Goal: Information Seeking & Learning: Check status

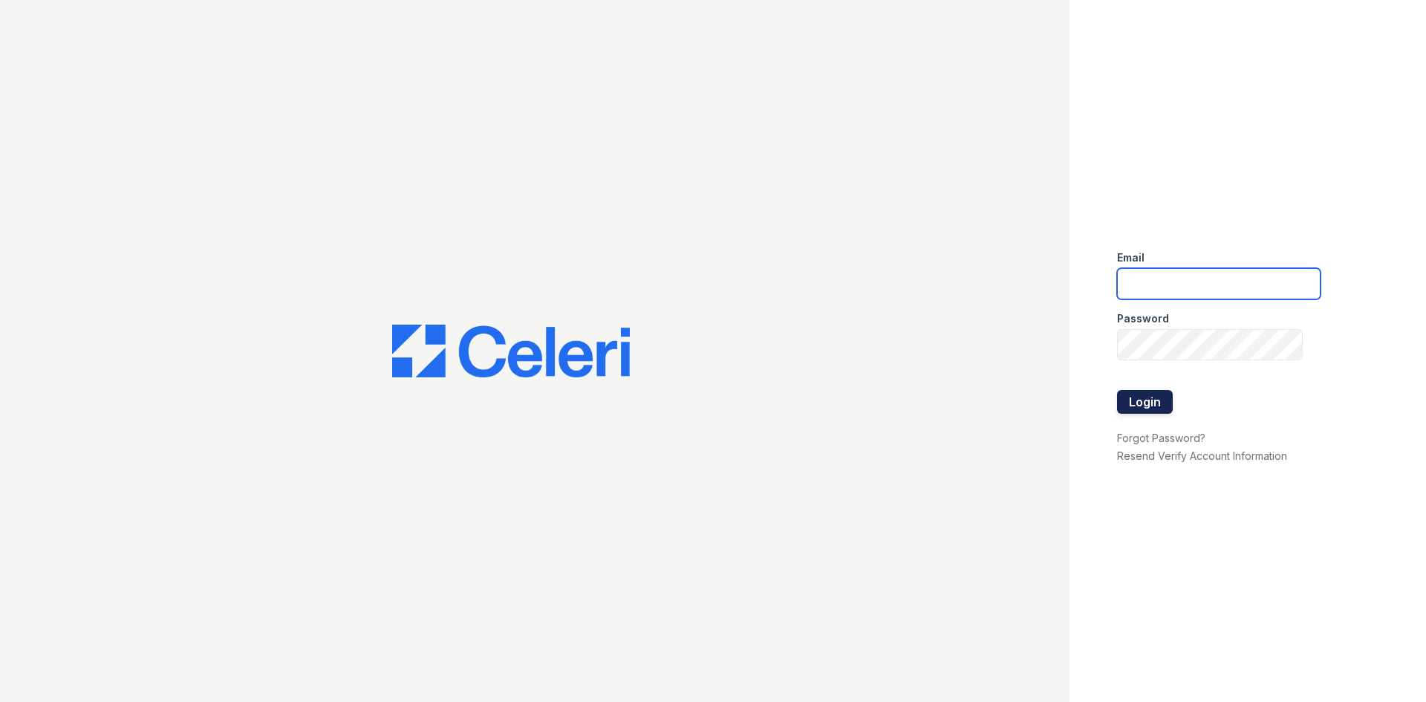
type input "[EMAIL_ADDRESS][DOMAIN_NAME]"
click at [1140, 401] on button "Login" at bounding box center [1145, 402] width 56 height 24
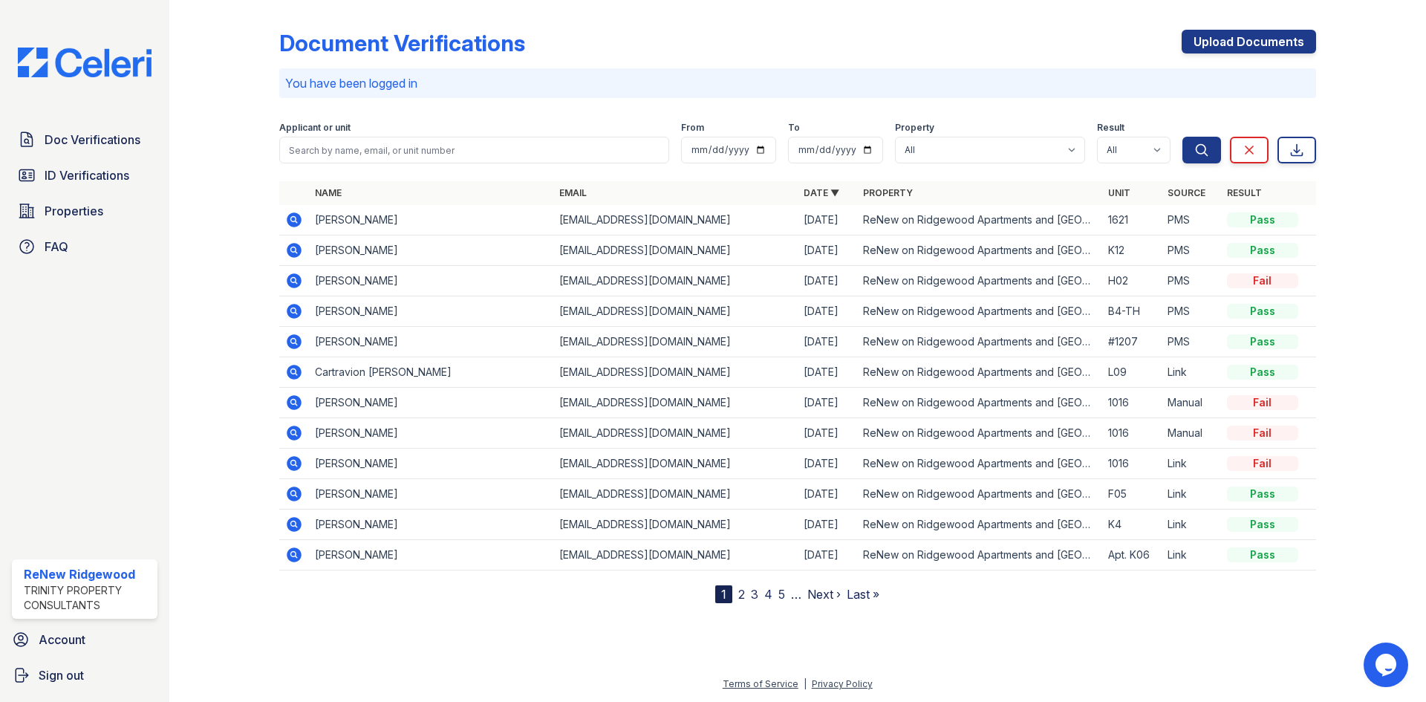
click at [292, 221] on icon at bounding box center [294, 220] width 18 height 18
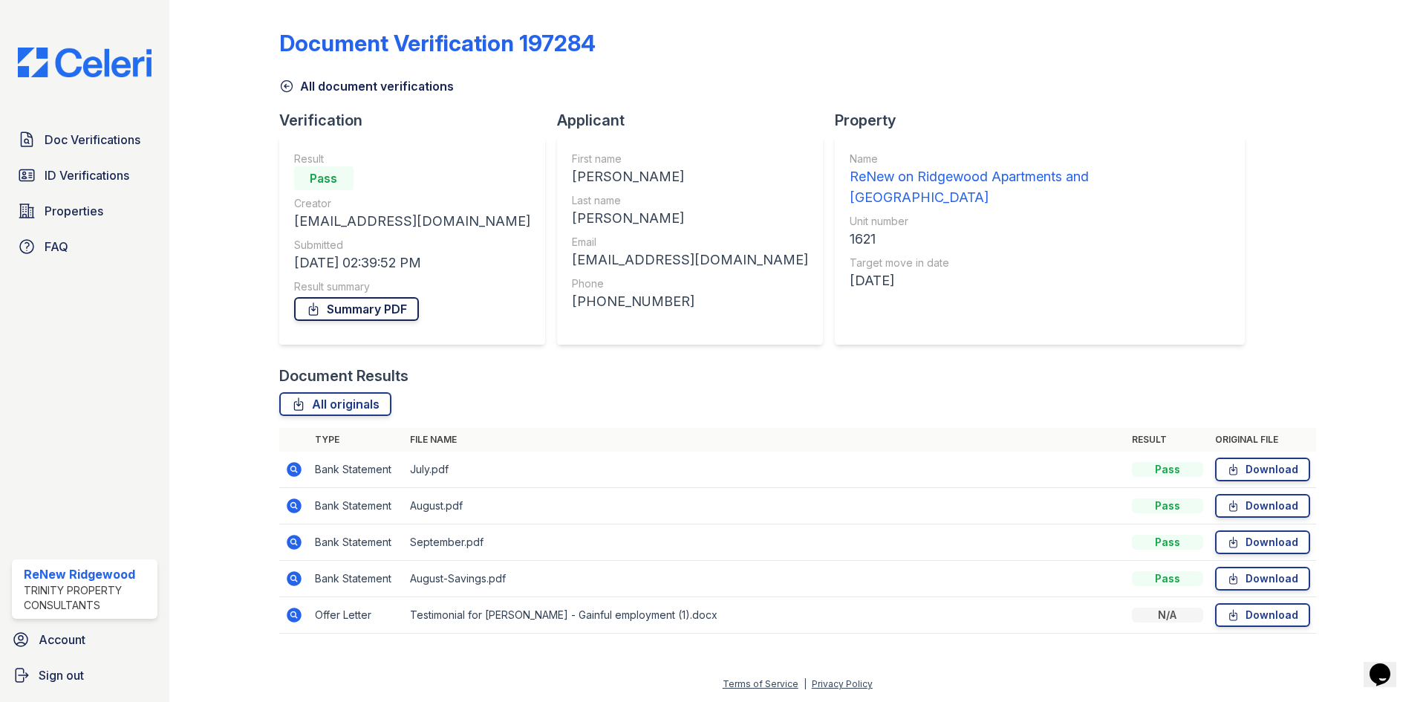
click at [379, 304] on link "Summary PDF" at bounding box center [356, 309] width 125 height 24
click at [398, 310] on link "Summary PDF" at bounding box center [356, 309] width 125 height 24
click at [289, 84] on icon at bounding box center [286, 86] width 15 height 15
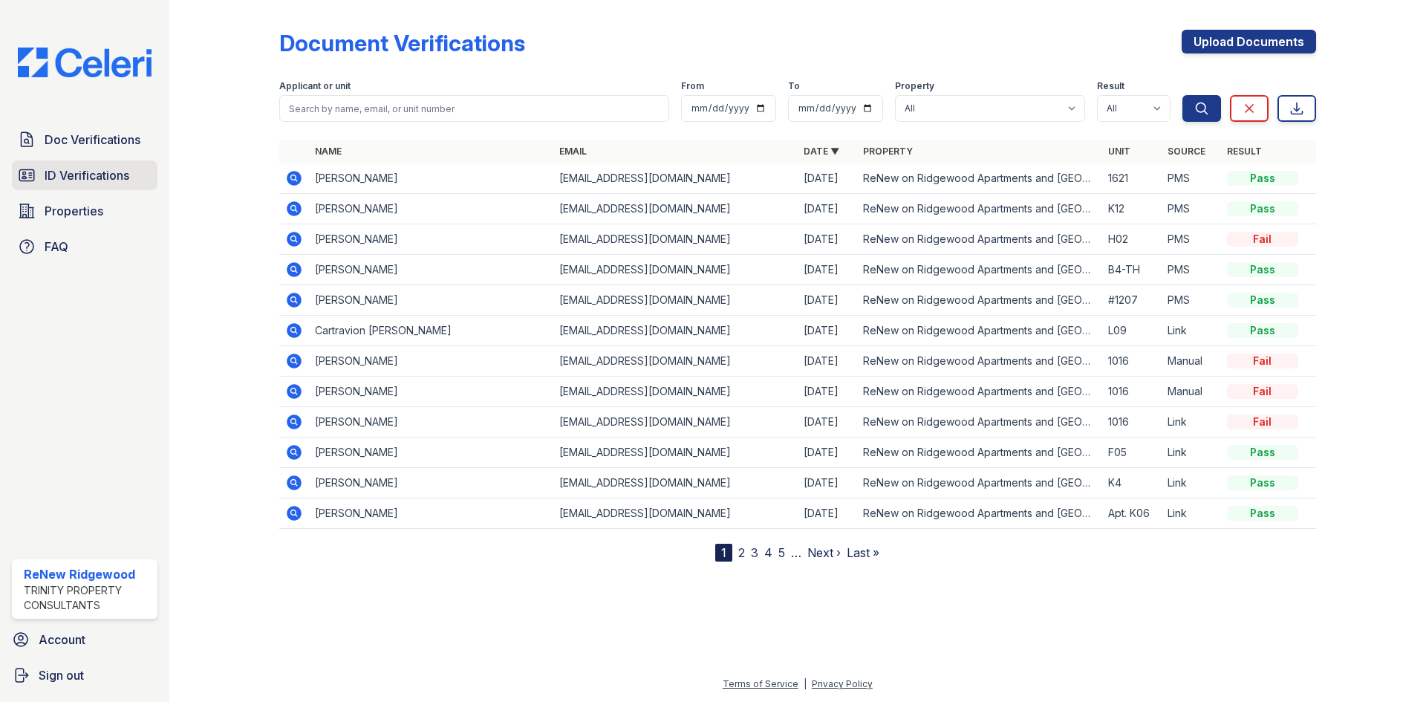
click at [116, 176] on span "ID Verifications" at bounding box center [87, 175] width 85 height 18
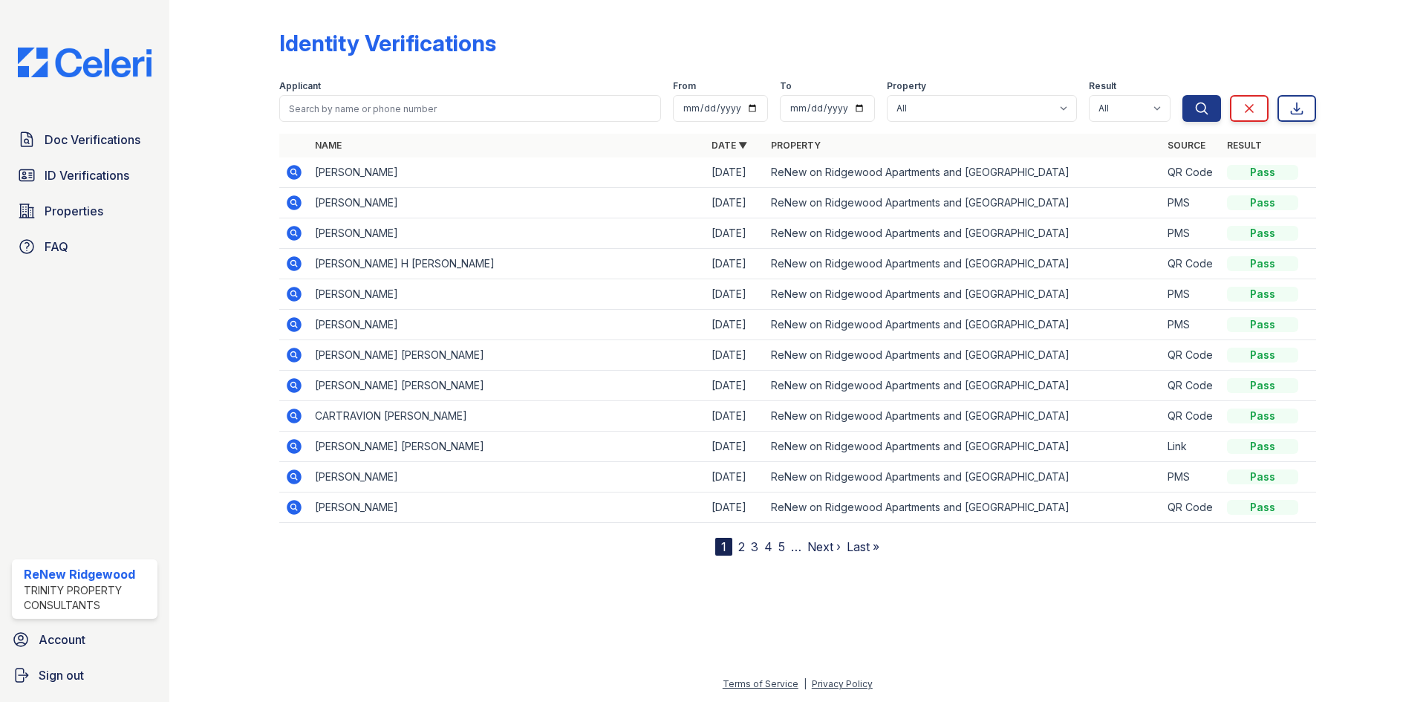
click at [298, 385] on icon at bounding box center [294, 385] width 15 height 15
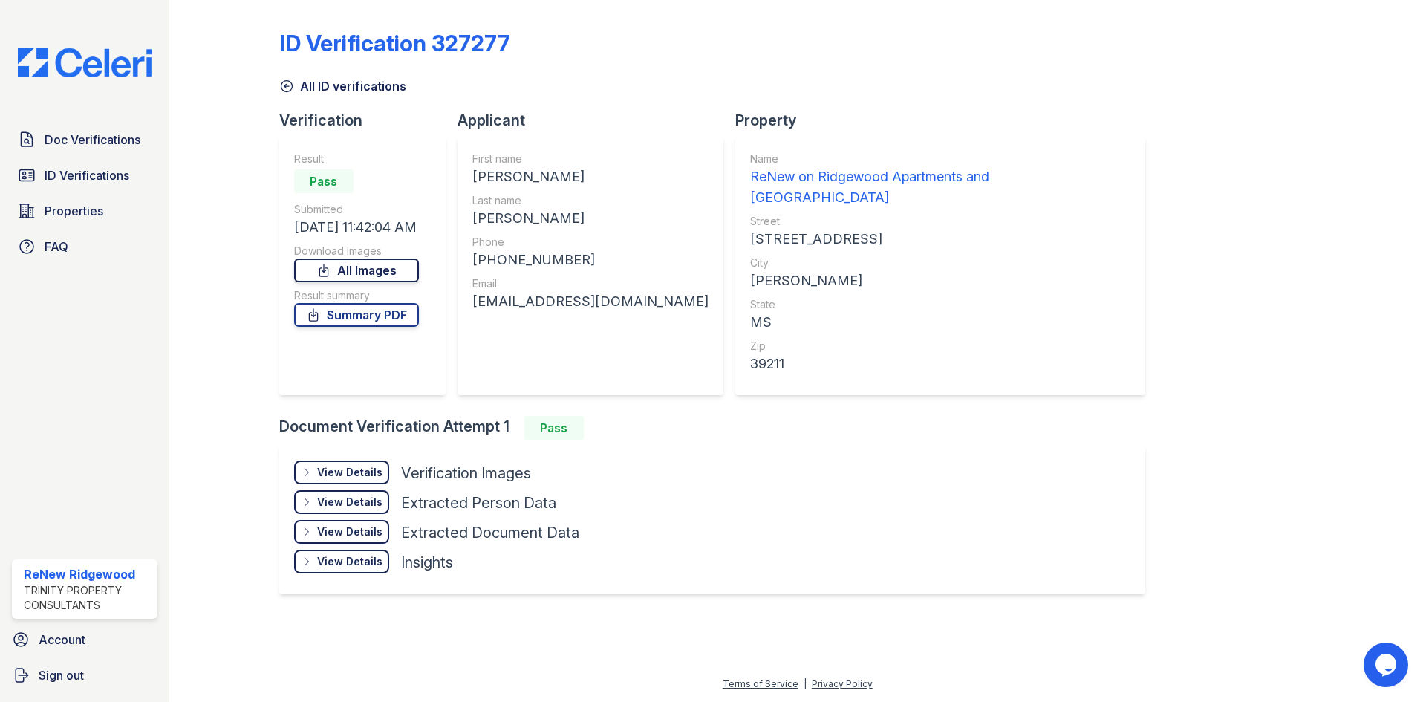
click at [391, 272] on link "All Images" at bounding box center [356, 270] width 125 height 24
click at [394, 311] on link "Summary PDF" at bounding box center [356, 315] width 125 height 24
click at [405, 272] on link "All Images" at bounding box center [356, 270] width 125 height 24
click at [128, 153] on link "Doc Verifications" at bounding box center [85, 140] width 146 height 30
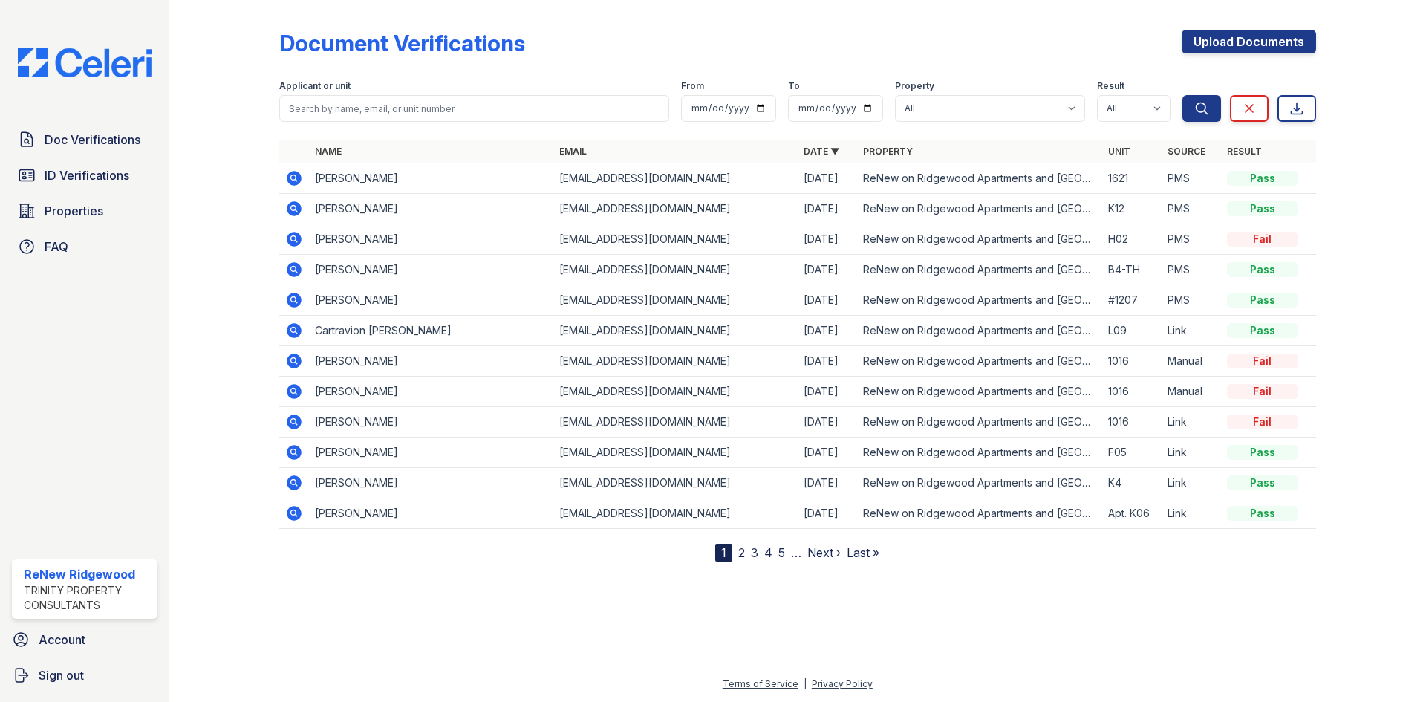
click at [299, 269] on icon at bounding box center [294, 269] width 15 height 15
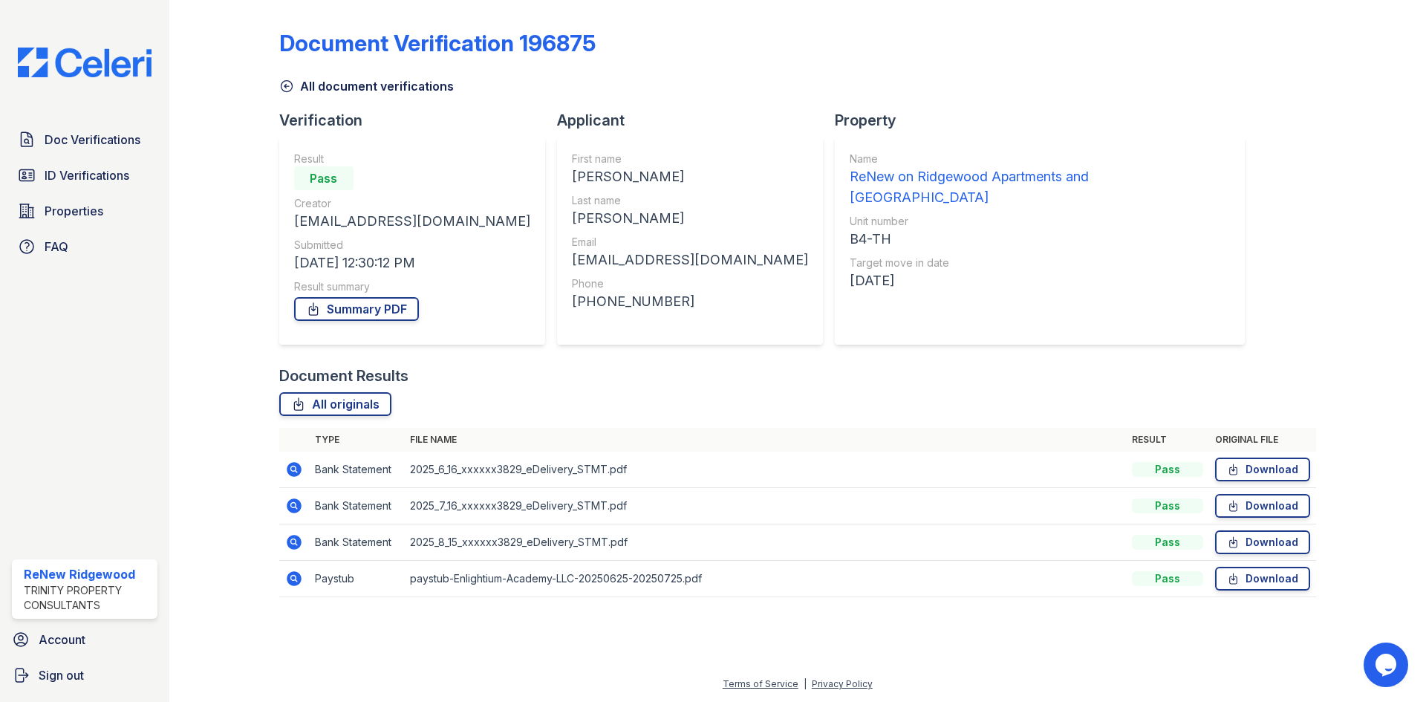
click at [286, 87] on icon at bounding box center [286, 86] width 15 height 15
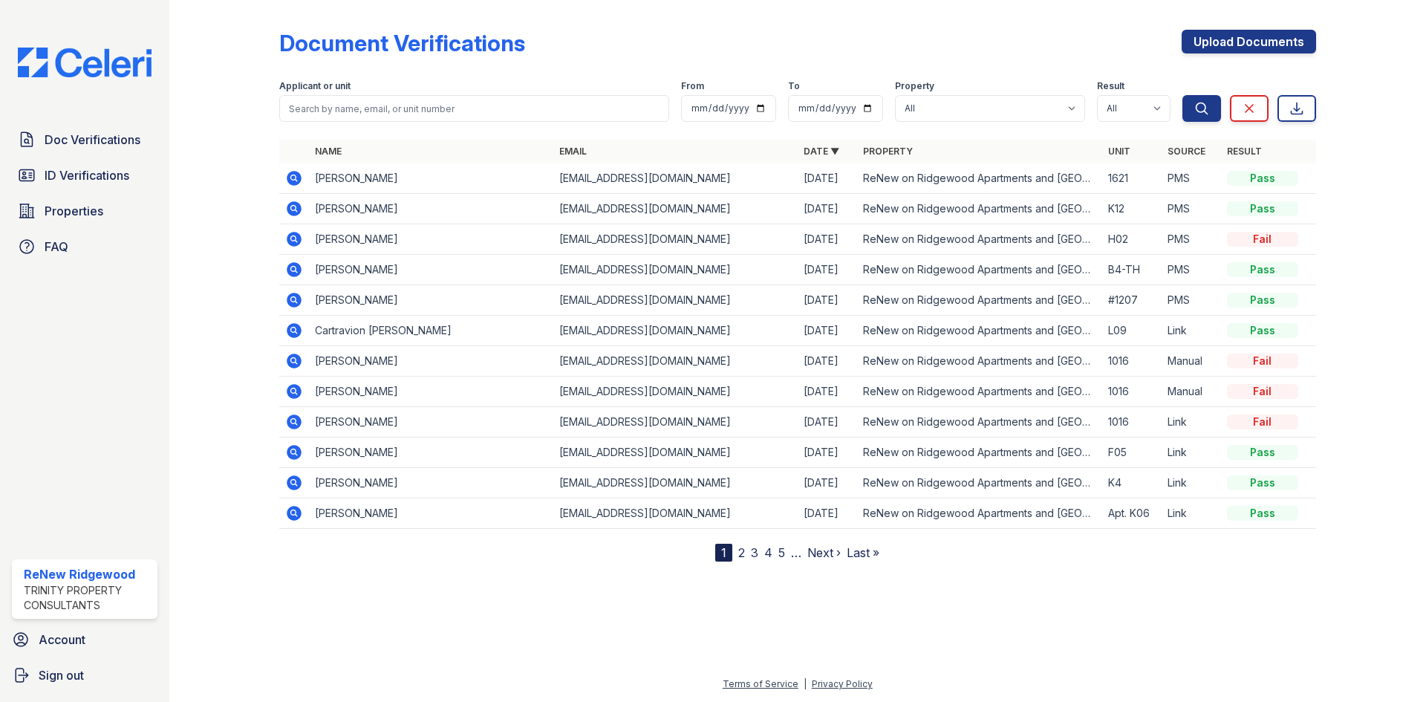
click at [299, 237] on icon at bounding box center [294, 239] width 15 height 15
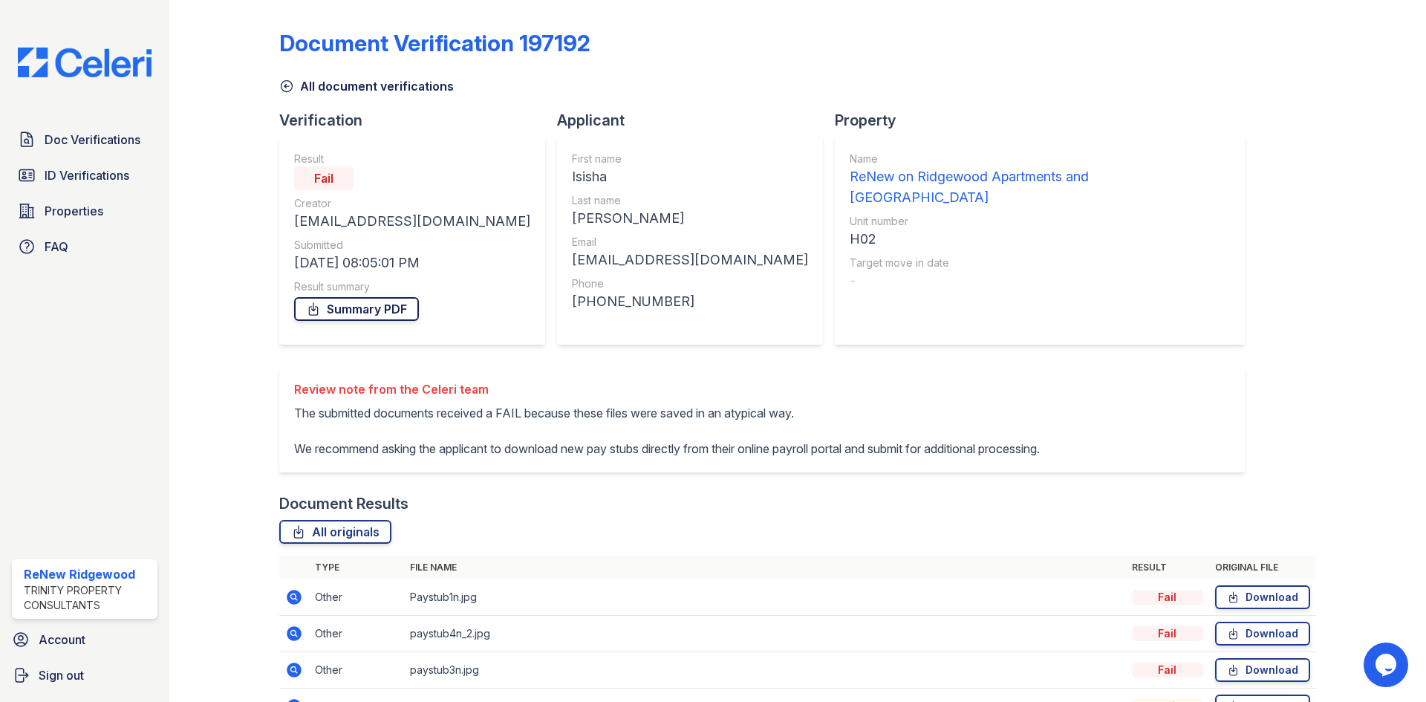
click at [379, 311] on link "Summary PDF" at bounding box center [356, 309] width 125 height 24
click at [284, 91] on icon at bounding box center [286, 86] width 11 height 11
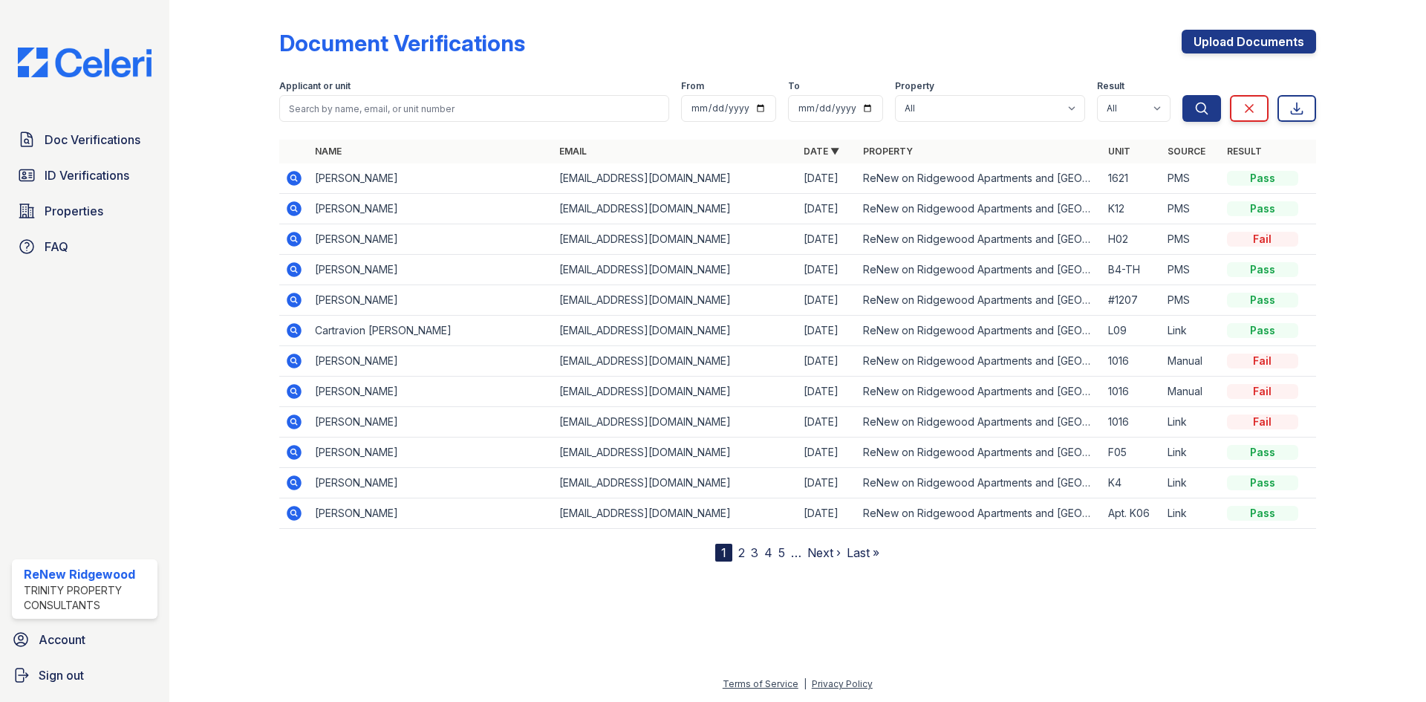
click at [301, 270] on icon at bounding box center [294, 270] width 18 height 18
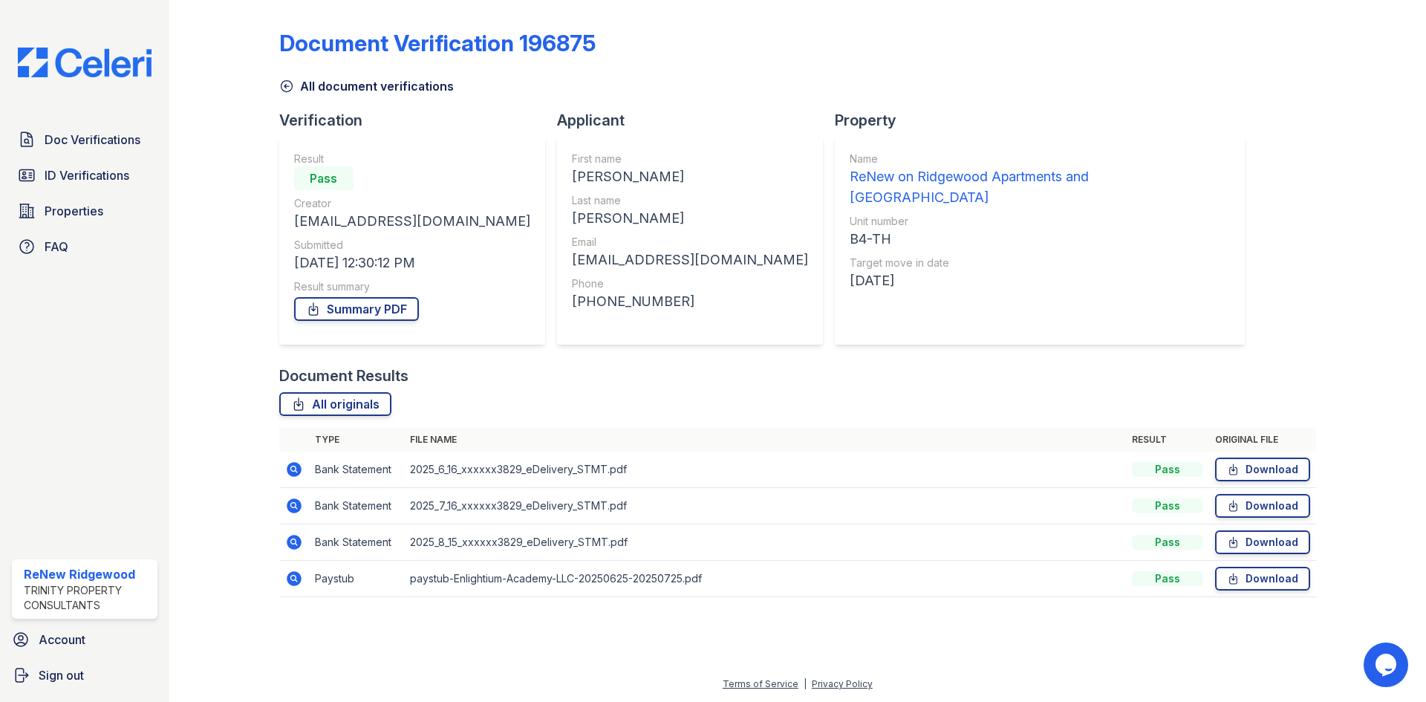
click at [316, 87] on link "All document verifications" at bounding box center [366, 86] width 174 height 18
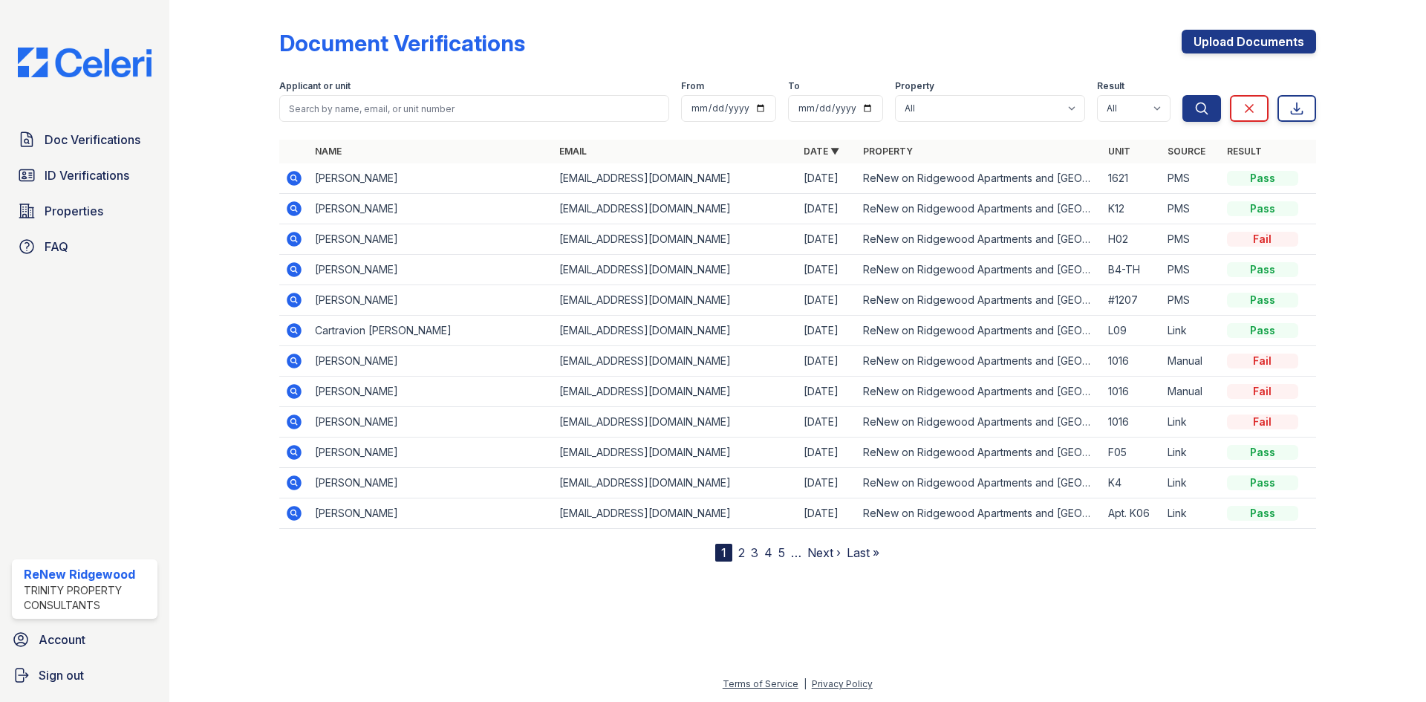
click at [293, 244] on icon at bounding box center [294, 239] width 15 height 15
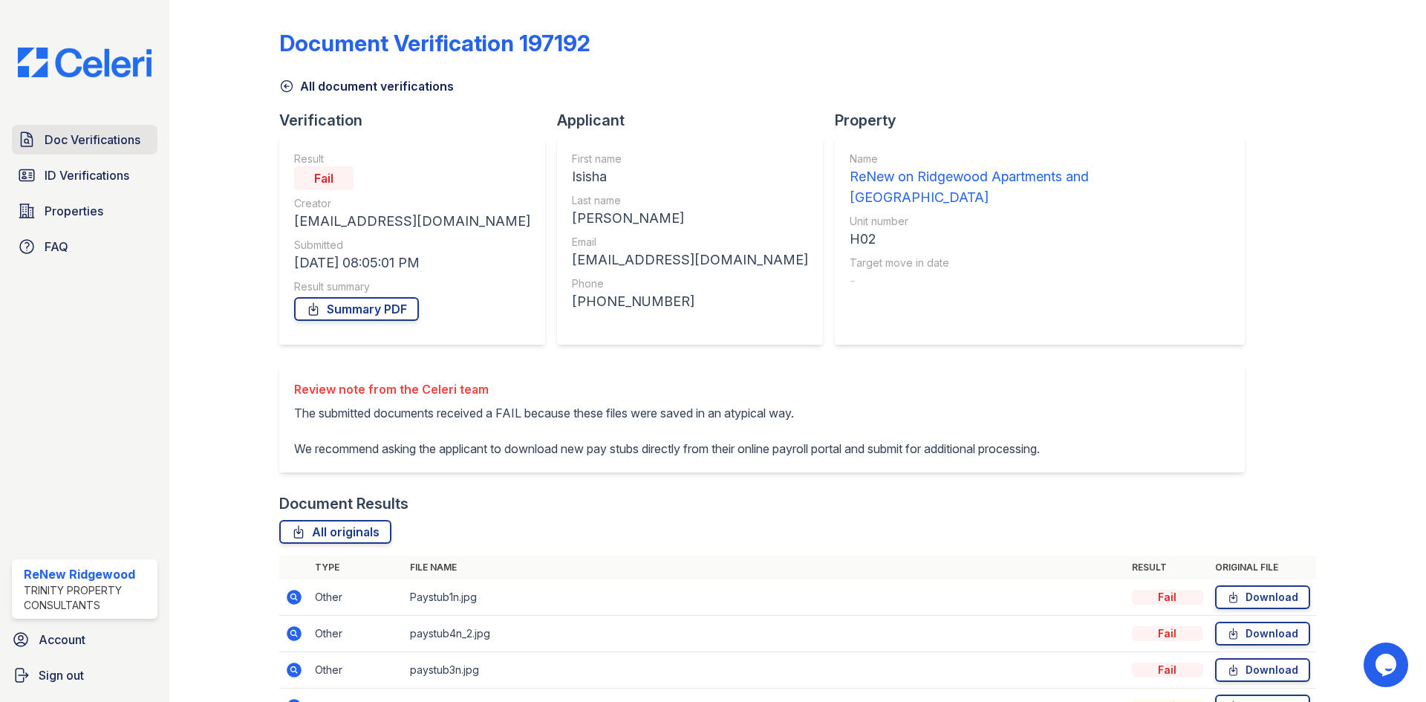
click at [119, 151] on link "Doc Verifications" at bounding box center [85, 140] width 146 height 30
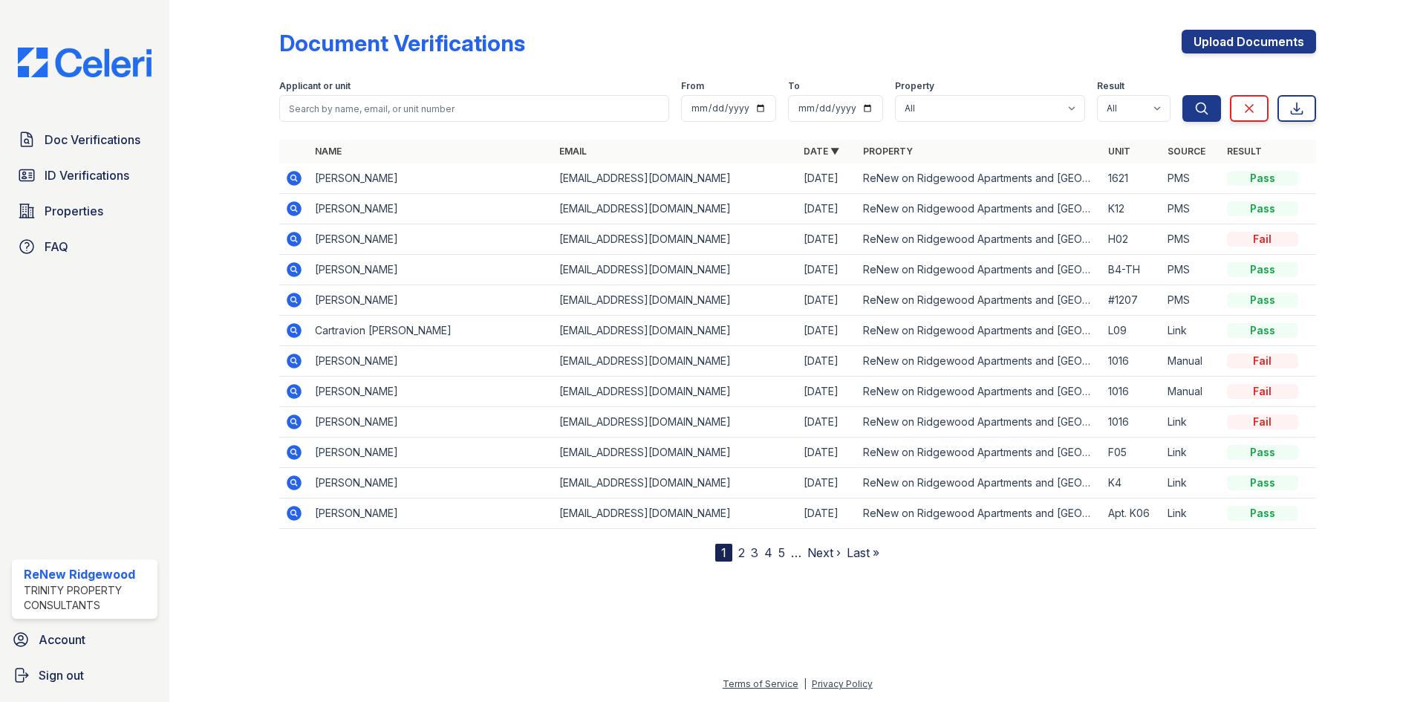
click at [744, 555] on link "2" at bounding box center [741, 552] width 7 height 15
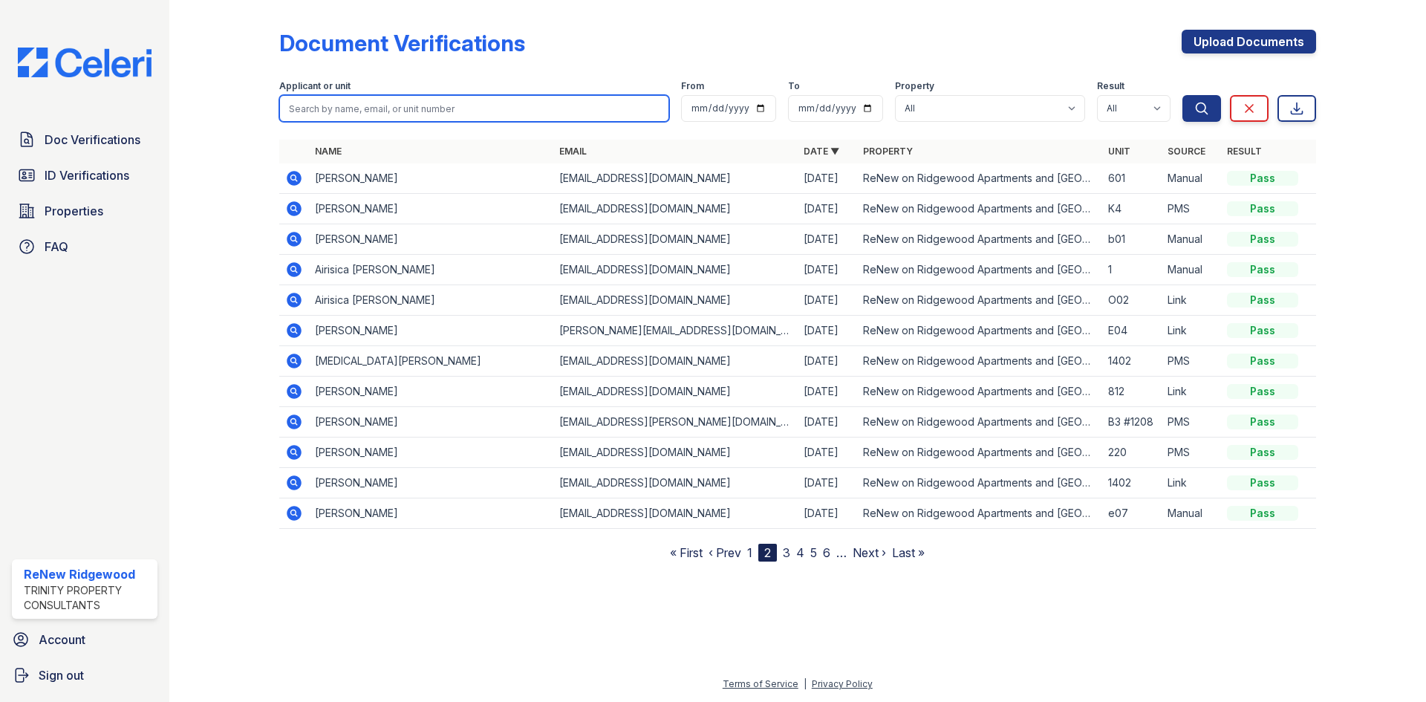
click at [450, 114] on input "search" at bounding box center [474, 108] width 390 height 27
type input "[PERSON_NAME]"
click at [1182, 95] on button "Search" at bounding box center [1201, 108] width 39 height 27
